Goal: Task Accomplishment & Management: Use online tool/utility

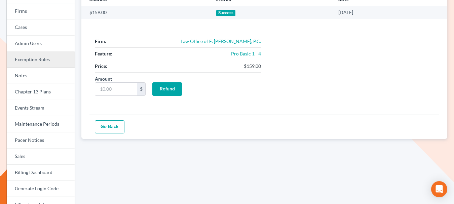
scroll to position [73, 0]
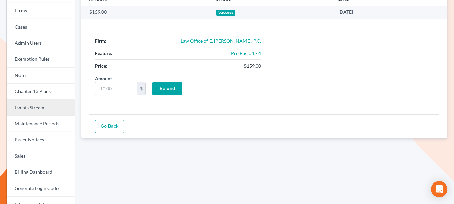
click at [41, 107] on link "Events Stream" at bounding box center [41, 108] width 68 height 16
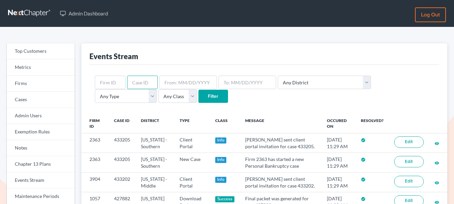
click at [140, 82] on input "text" at bounding box center [142, 82] width 31 height 13
paste input "431316"
type input "431316"
click at [199, 95] on input "Filter" at bounding box center [214, 96] width 30 height 13
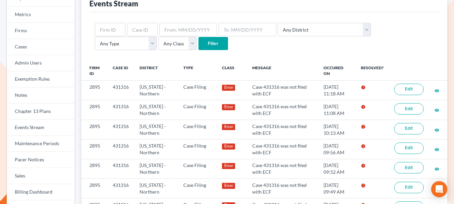
scroll to position [59, 0]
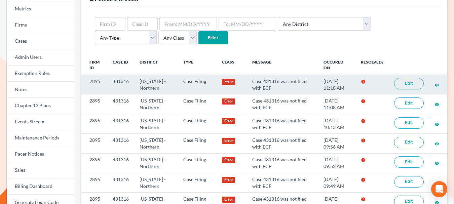
click at [405, 84] on link "Edit" at bounding box center [409, 83] width 30 height 11
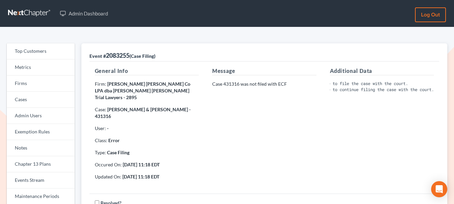
scroll to position [0, 37]
